Goal: Task Accomplishment & Management: Manage account settings

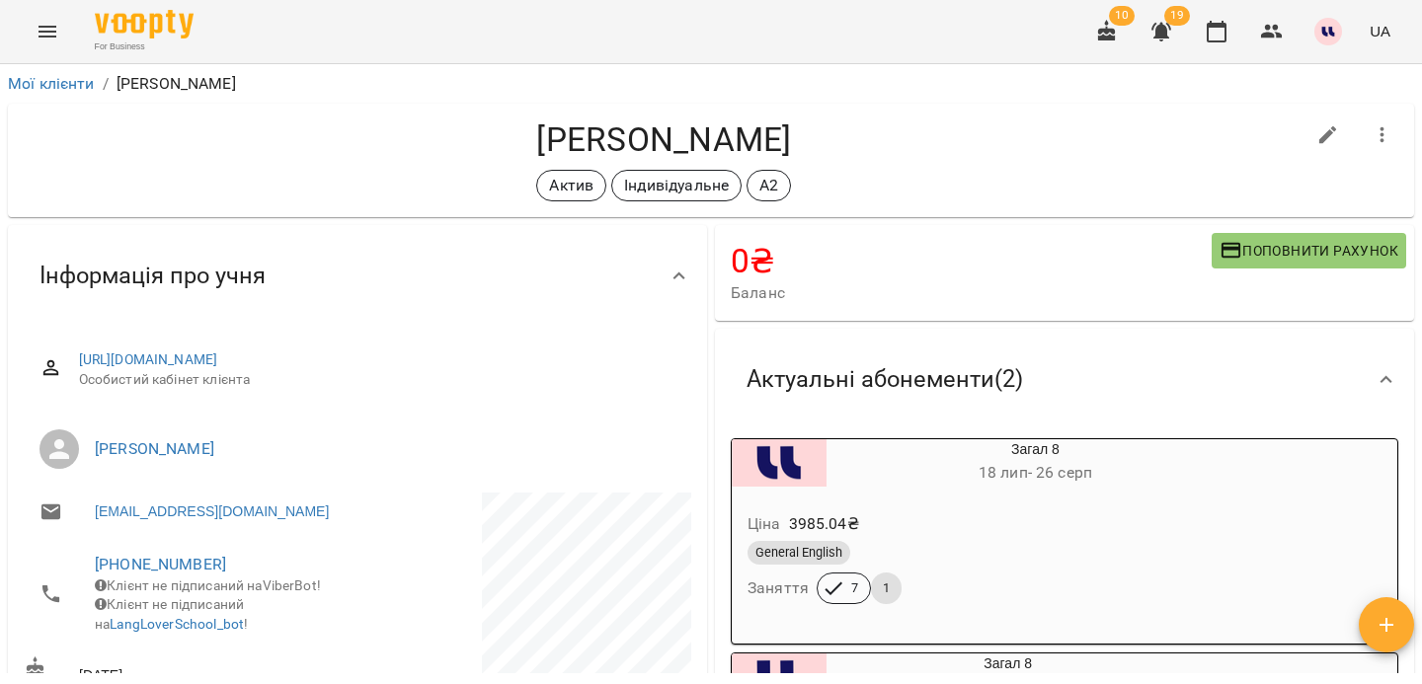
click at [50, 39] on icon "Menu" at bounding box center [48, 32] width 24 height 24
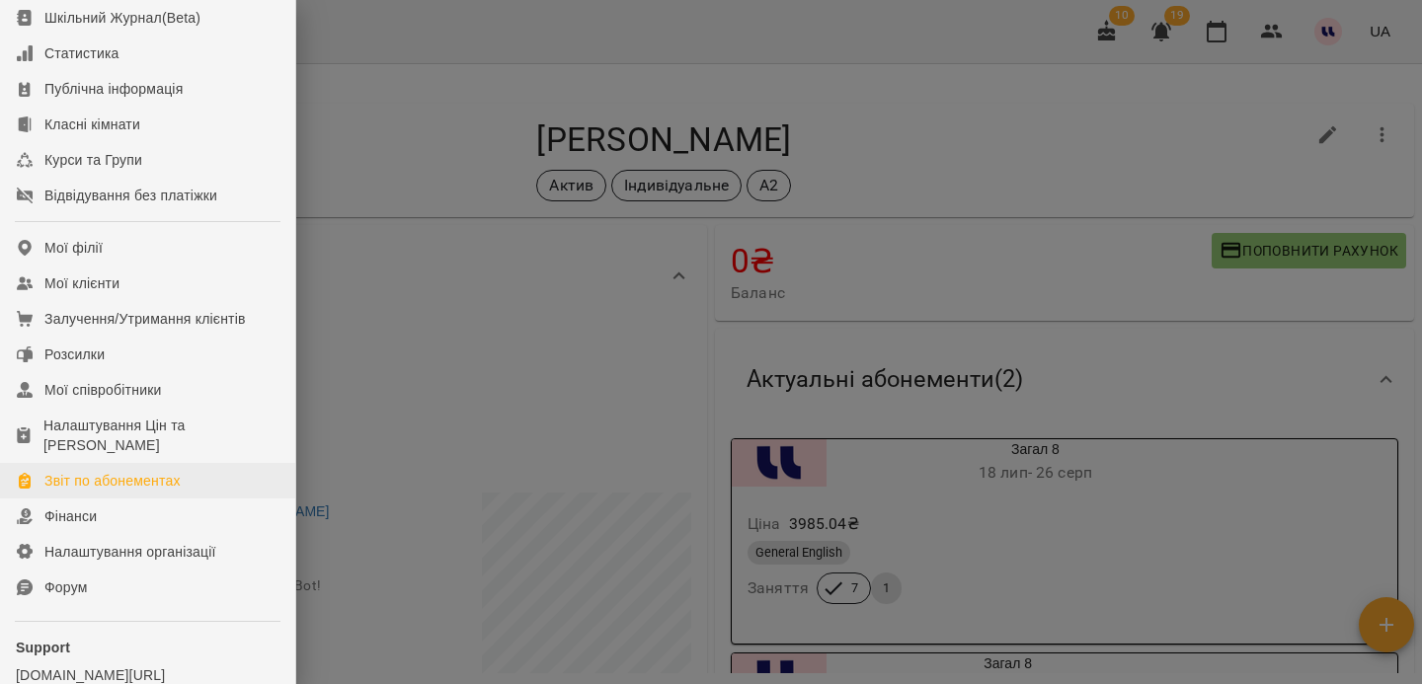
scroll to position [179, 0]
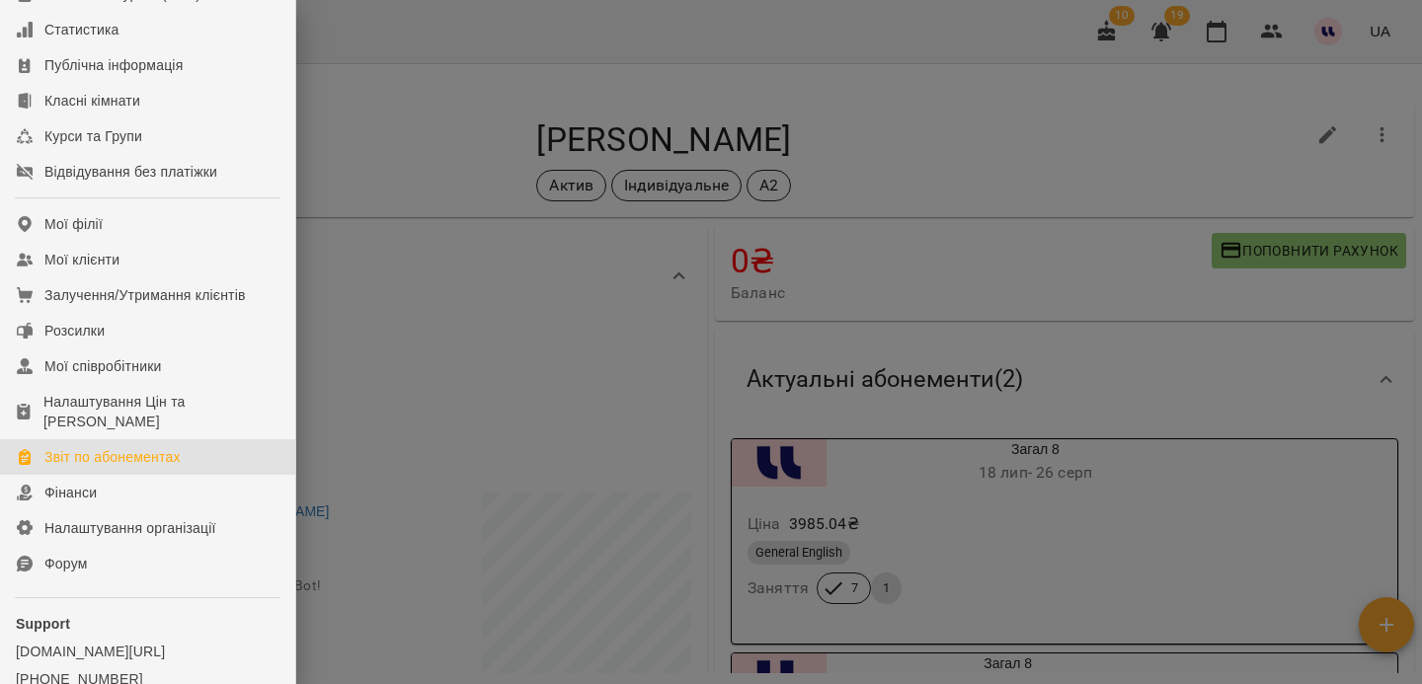
click at [74, 467] on div "Звіт по абонементах" at bounding box center [112, 457] width 136 height 20
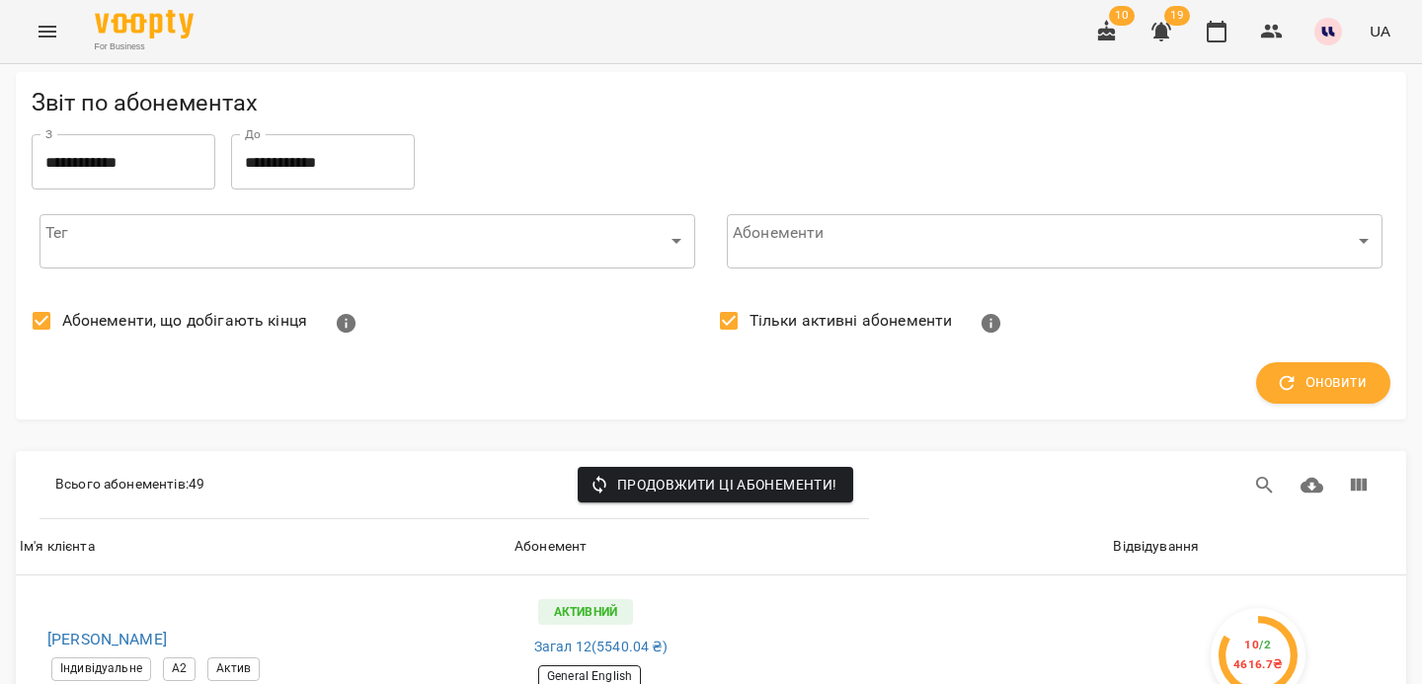
scroll to position [2982, 0]
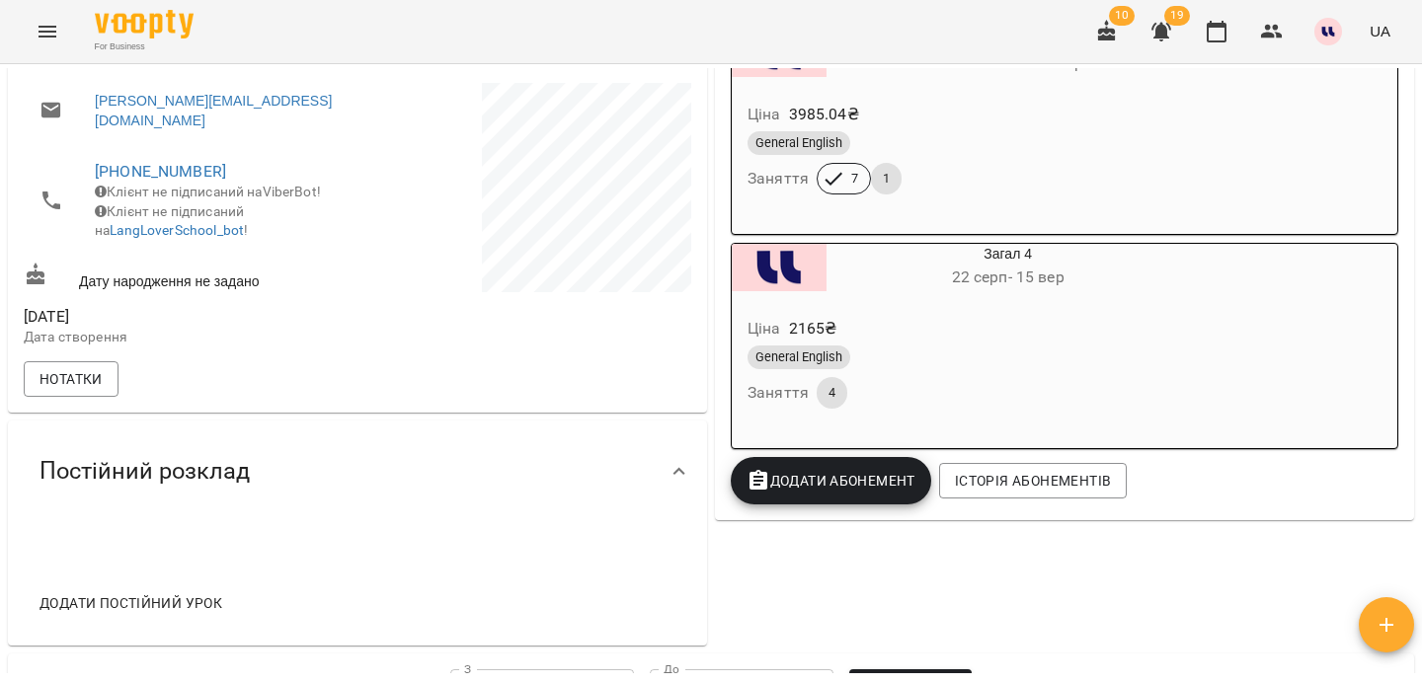
scroll to position [413, 0]
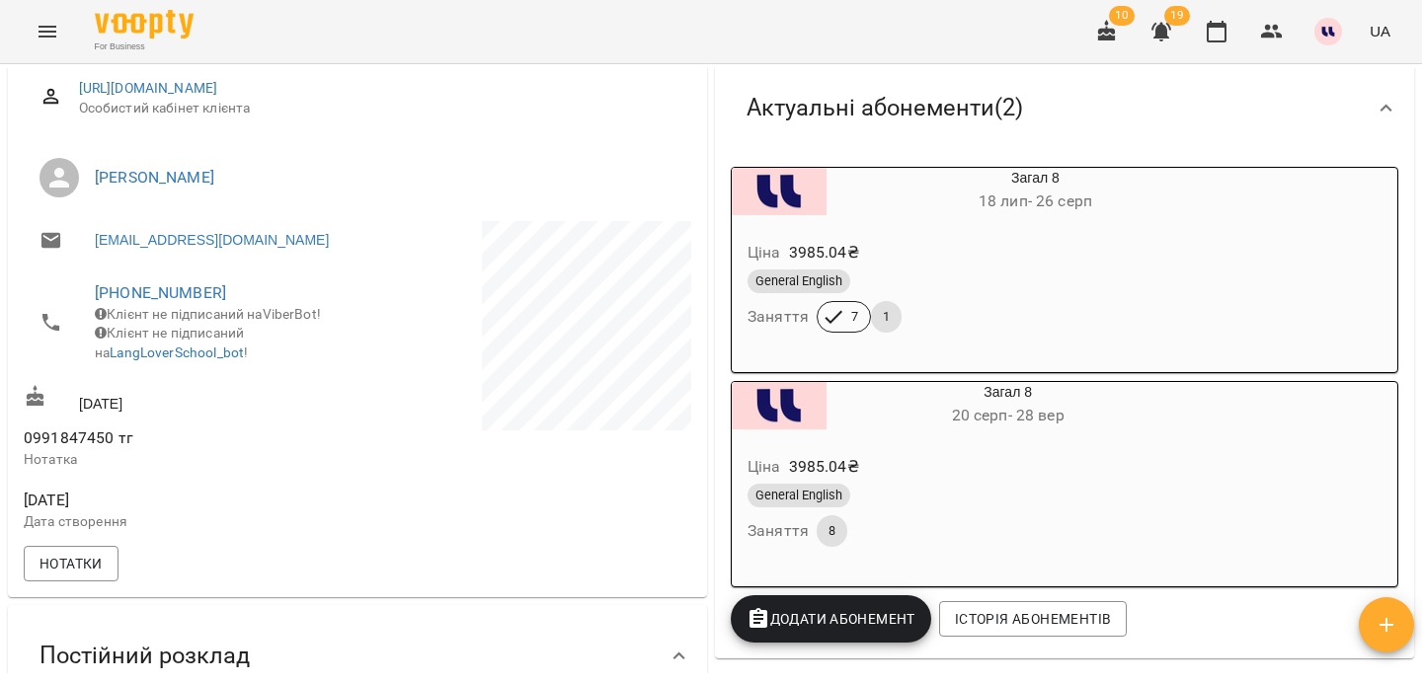
scroll to position [282, 0]
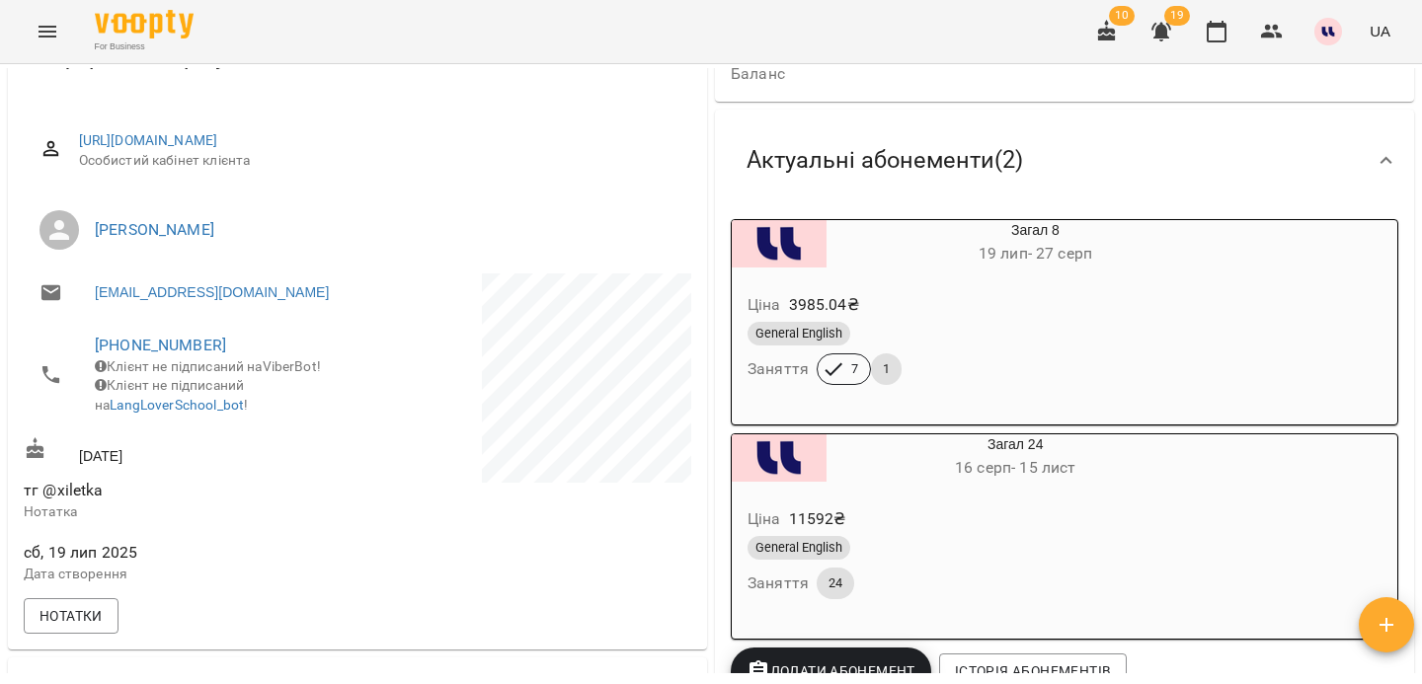
scroll to position [279, 0]
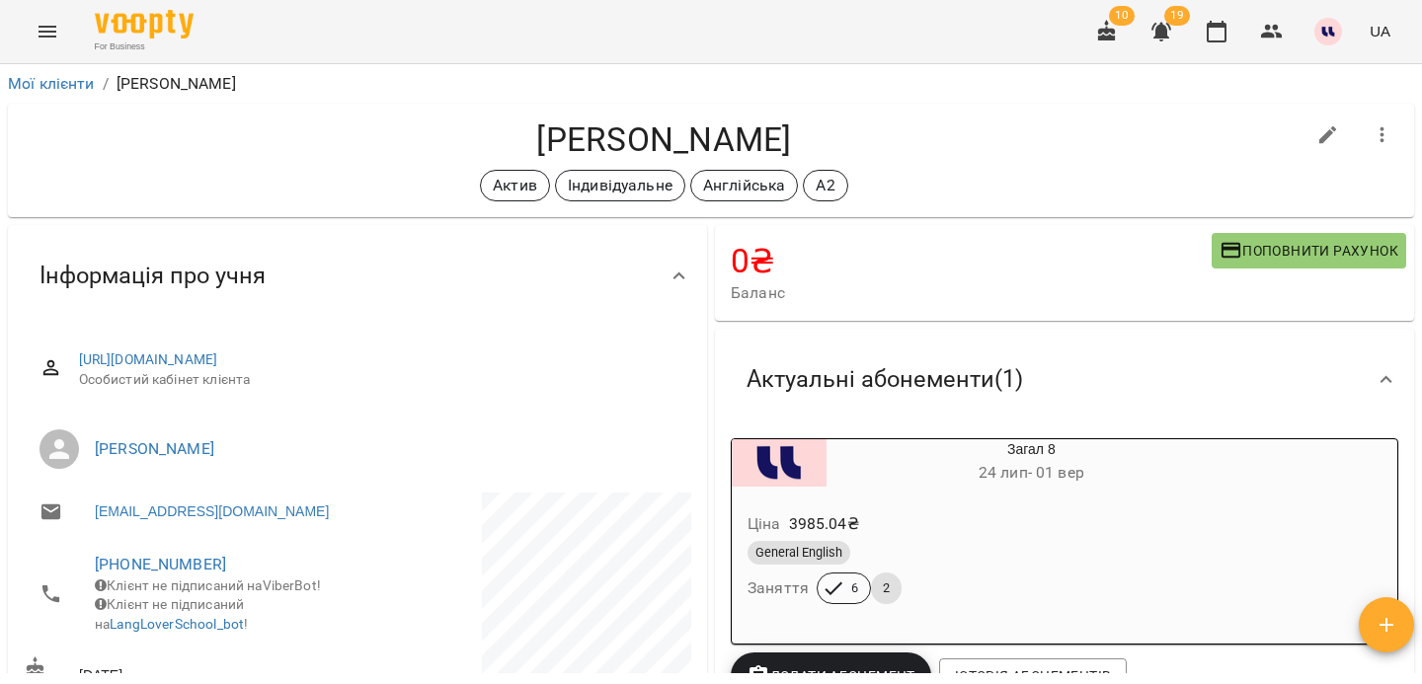
drag, startPoint x: 394, startPoint y: 148, endPoint x: 676, endPoint y: 151, distance: 281.5
click at [676, 151] on h4 "[PERSON_NAME]" at bounding box center [664, 140] width 1281 height 40
copy h4 "[PERSON_NAME]"
